Goal: Information Seeking & Learning: Learn about a topic

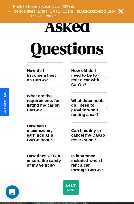
scroll to position [667, 0]
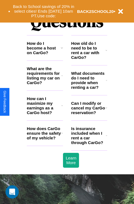
click at [89, 89] on h3 "What documents do I need to provide when renting a car?" at bounding box center [88, 80] width 35 height 19
click at [106, 138] on icon at bounding box center [105, 136] width 1 height 4
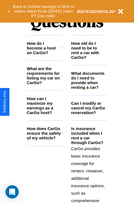
click at [45, 85] on h3 "What are the requirements for listing my car on CarGo?" at bounding box center [44, 75] width 34 height 19
click at [45, 140] on h3 "How does CarGo ensure the safety of my vehicle?" at bounding box center [44, 133] width 34 height 14
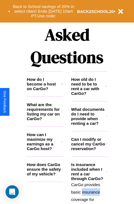
scroll to position [225, 0]
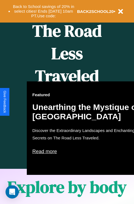
click at [67, 102] on div "Featured Unearthing the Mystique of [GEOGRAPHIC_DATA] Discover the Extraordinar…" at bounding box center [87, 129] width 121 height 94
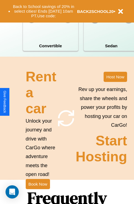
scroll to position [536, 0]
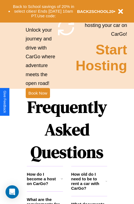
click at [37, 102] on h1 "Frequently Asked Questions" at bounding box center [67, 129] width 80 height 73
